Goal: Find contact information: Find contact information

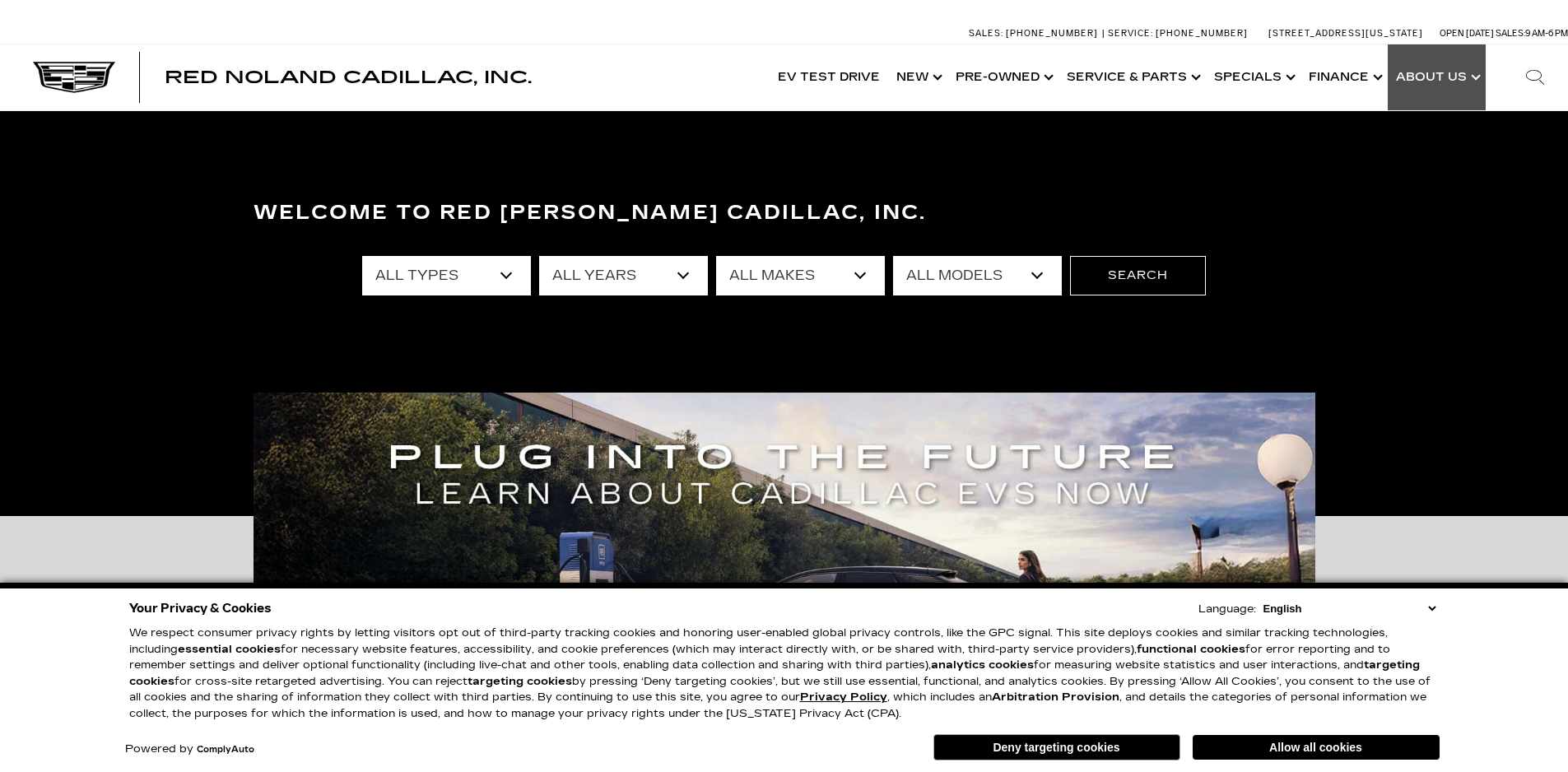
click at [1456, 78] on link "Show About Us" at bounding box center [1437, 77] width 98 height 66
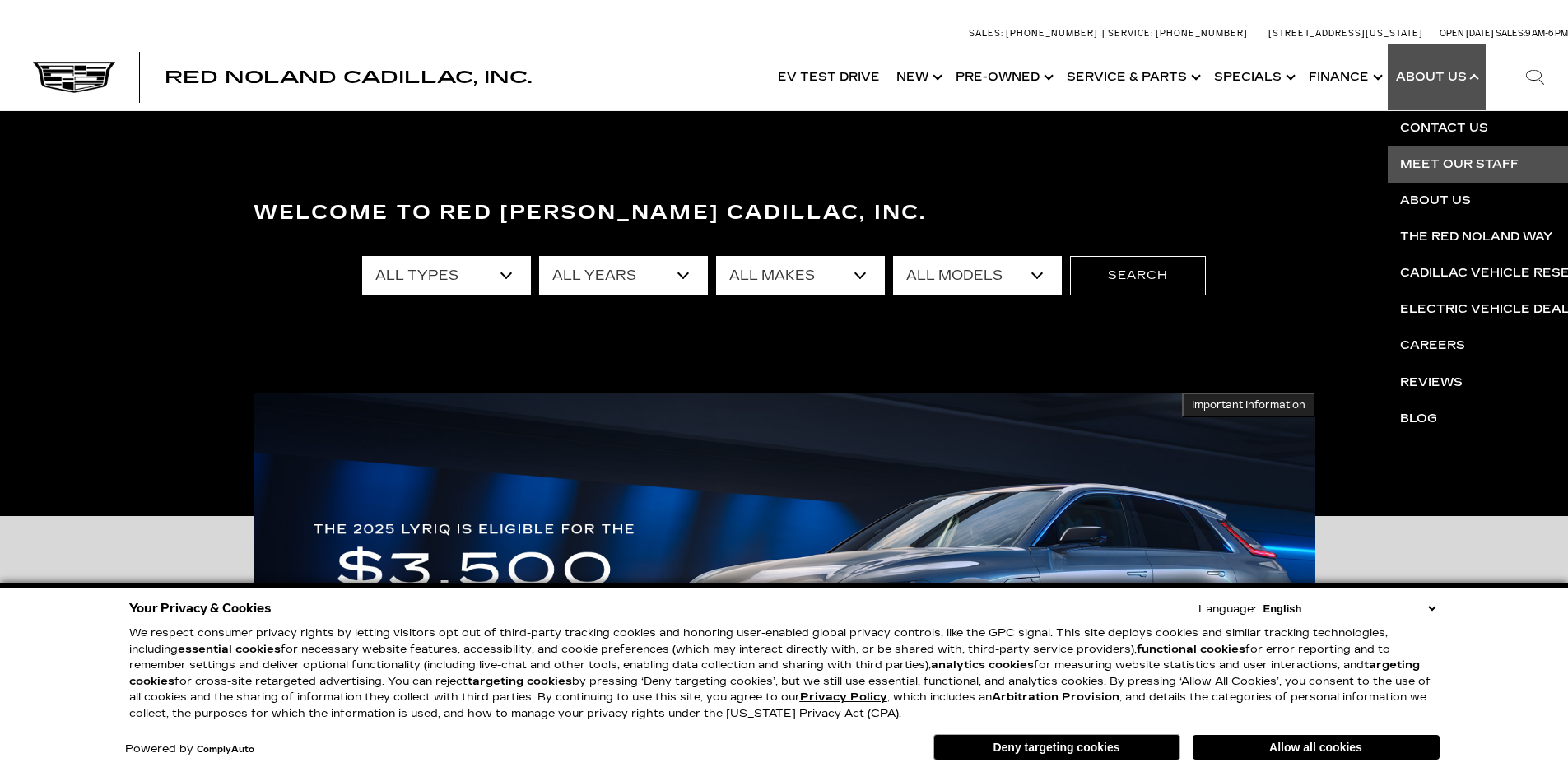
click at [1462, 157] on link "Meet Our Staff" at bounding box center [1587, 165] width 398 height 36
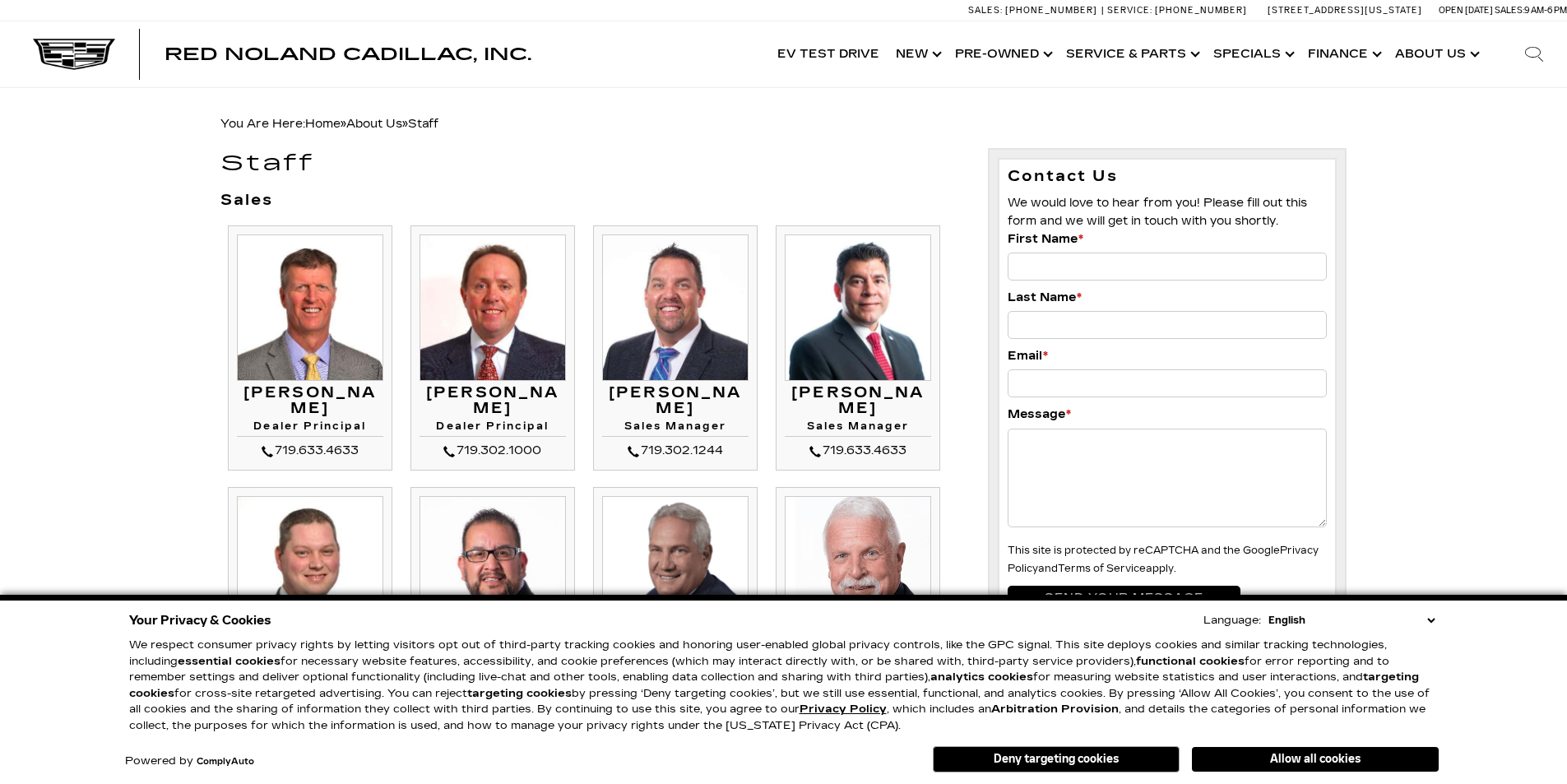
click at [280, 395] on h3 "Mike Jorgensen" at bounding box center [310, 401] width 147 height 33
drag, startPoint x: 280, startPoint y: 395, endPoint x: 378, endPoint y: 439, distance: 107.4
click at [314, 414] on h3 "Mike Jorgensen" at bounding box center [310, 401] width 147 height 33
copy h3 "Mike Jorgensen"
click at [375, 426] on h4 "Dealer Principal" at bounding box center [310, 429] width 147 height 15
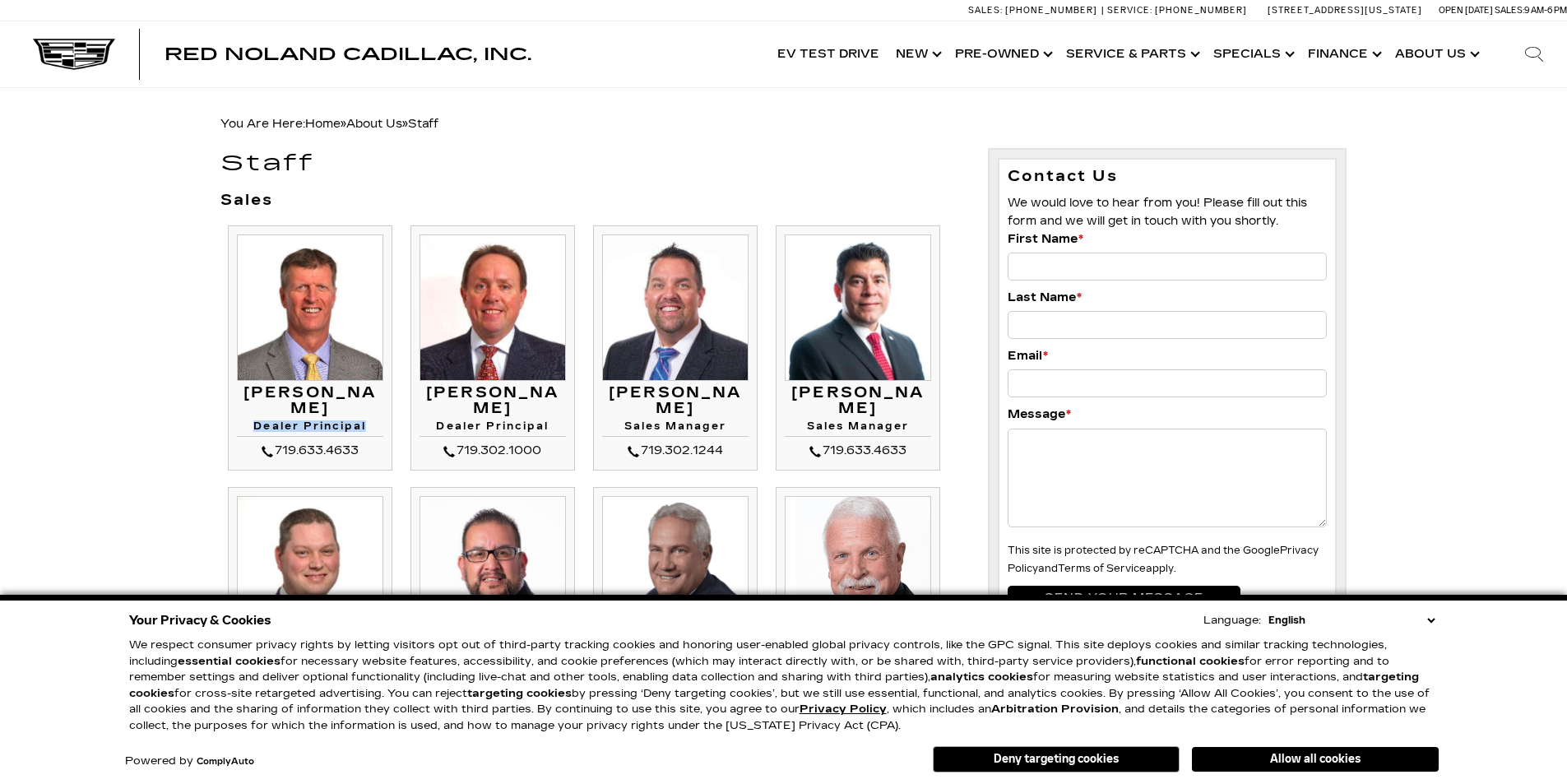
drag, startPoint x: 375, startPoint y: 426, endPoint x: 263, endPoint y: 423, distance: 112.0
click at [263, 423] on h4 "Dealer Principal" at bounding box center [310, 429] width 147 height 15
copy div "Dealer Principal"
click at [366, 450] on div "719.633.4633" at bounding box center [310, 450] width 147 height 20
click at [261, 454] on div "719.633.4633" at bounding box center [310, 450] width 147 height 20
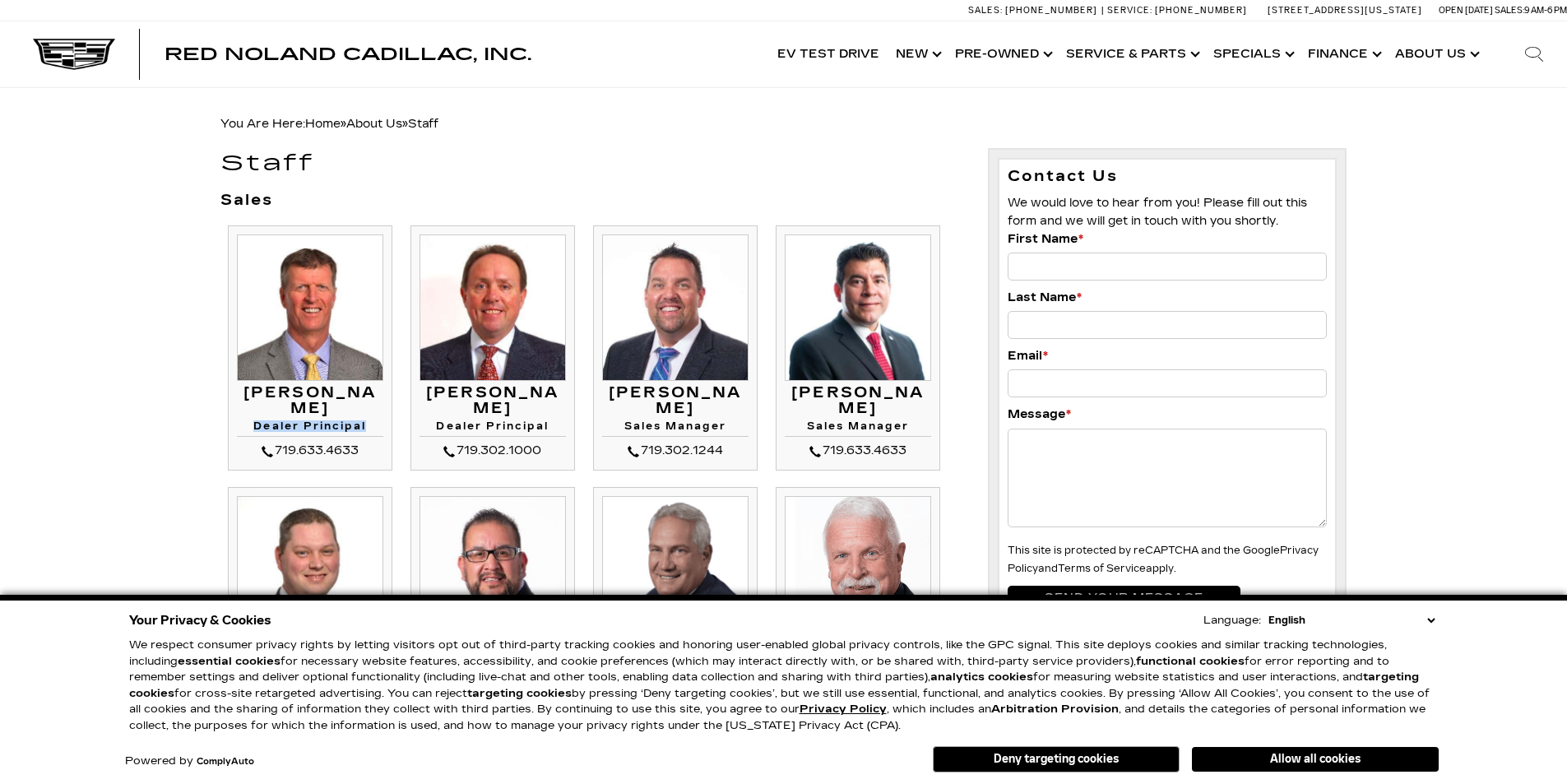
click at [352, 455] on div "719.633.4633" at bounding box center [310, 450] width 147 height 20
drag, startPoint x: 352, startPoint y: 455, endPoint x: 293, endPoint y: 454, distance: 59.0
click at [293, 454] on div "719.633.4633" at bounding box center [310, 450] width 147 height 20
copy div "719.633.4633"
